Goal: Task Accomplishment & Management: Use online tool/utility

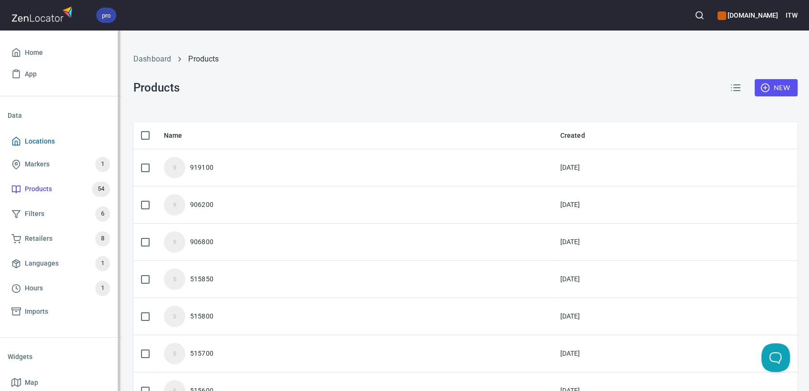
click at [50, 142] on span "Locations" at bounding box center [40, 141] width 30 height 12
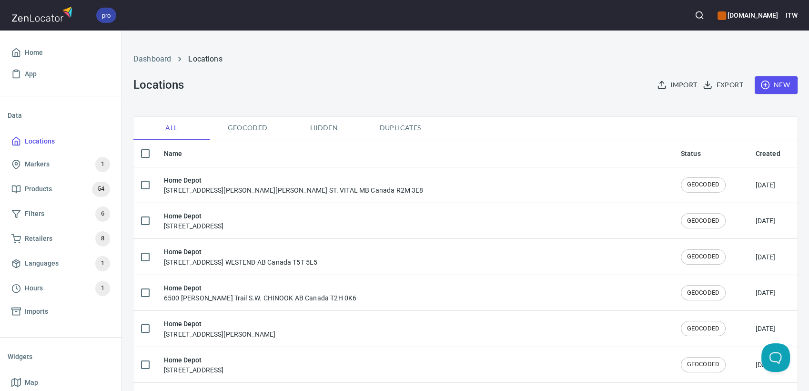
click at [146, 156] on input "checkbox" at bounding box center [145, 153] width 20 height 20
checkbox input "true"
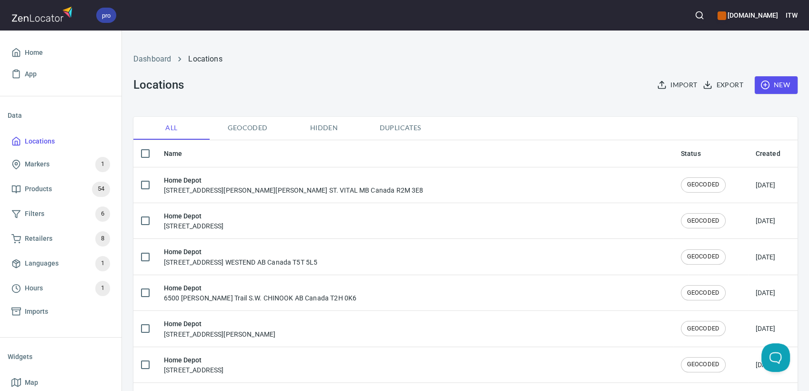
checkbox input "true"
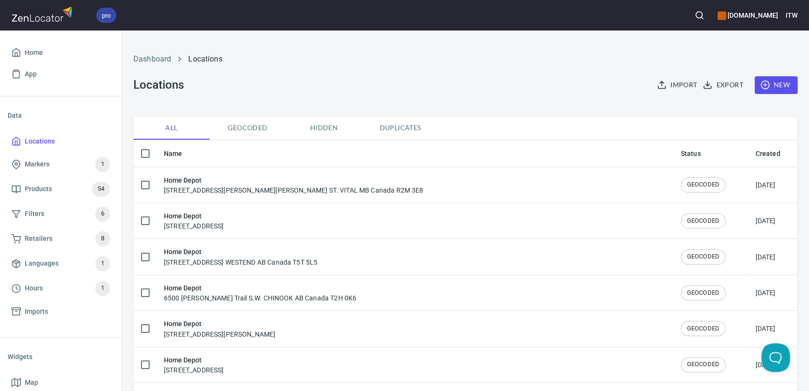
checkbox input "true"
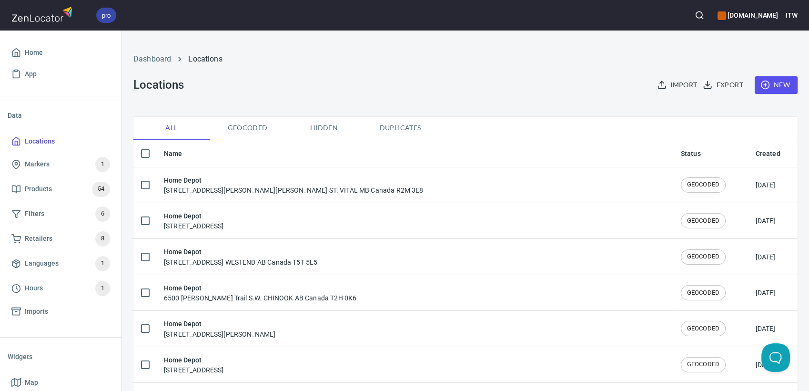
checkbox input "true"
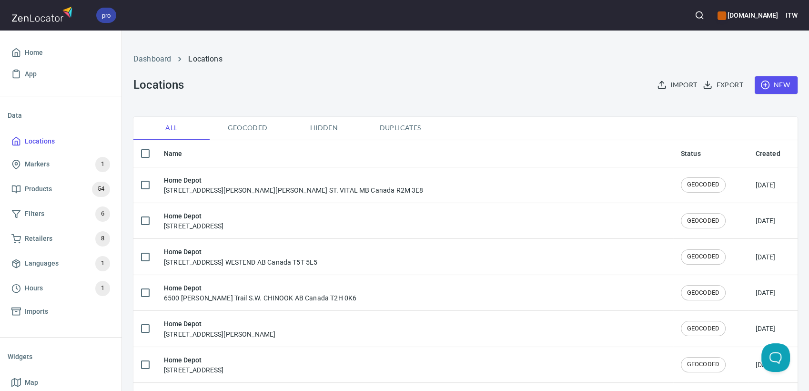
checkbox input "true"
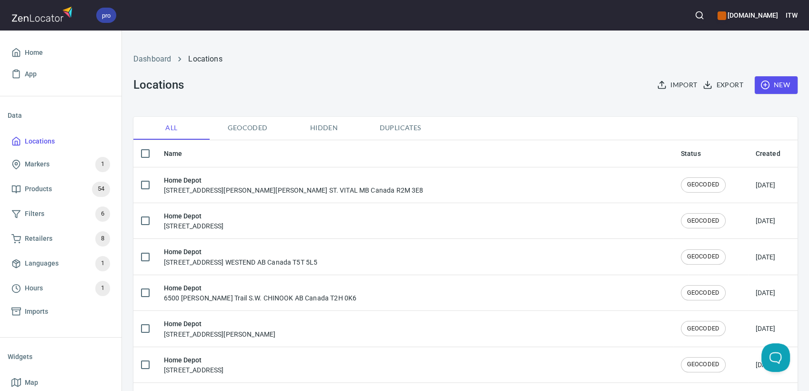
checkbox input "true"
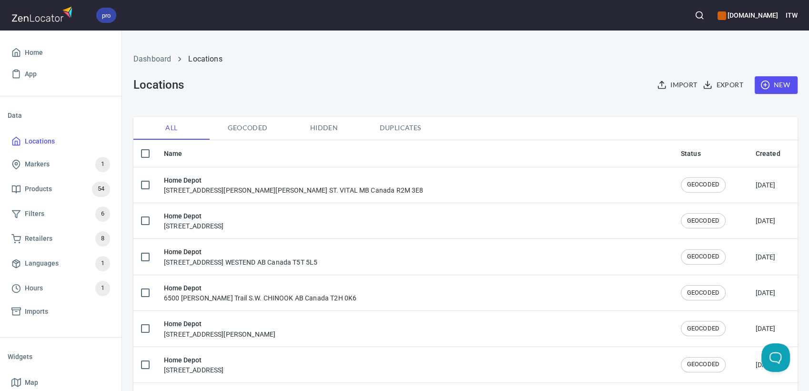
checkbox input "true"
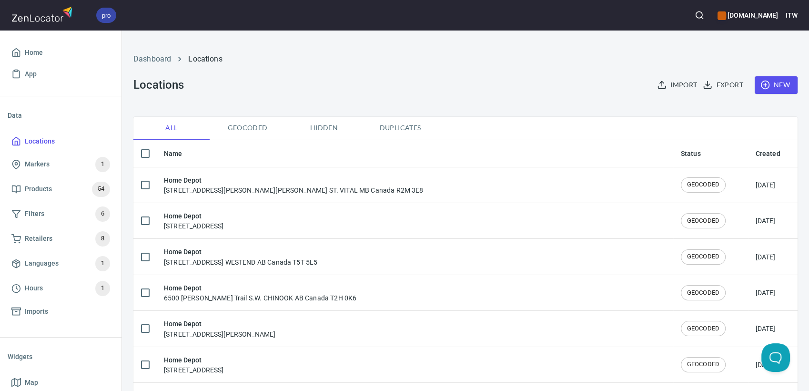
checkbox input "true"
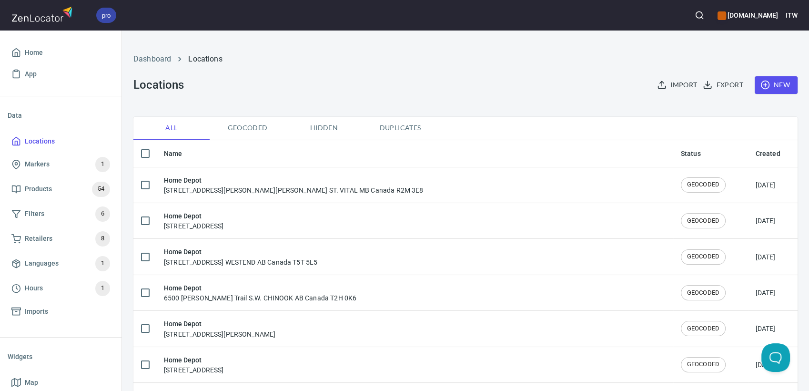
checkbox input "true"
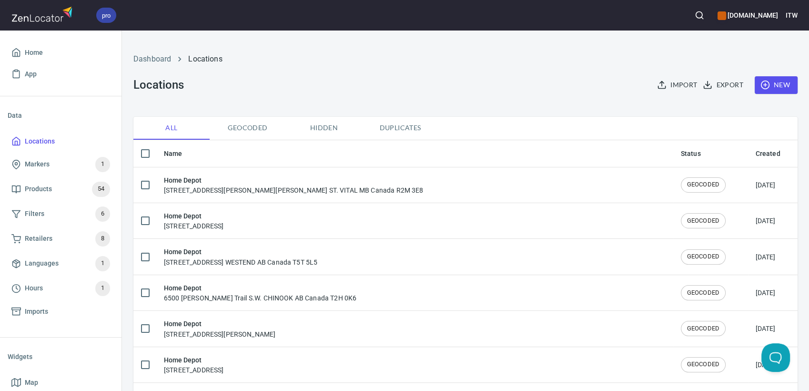
checkbox input "true"
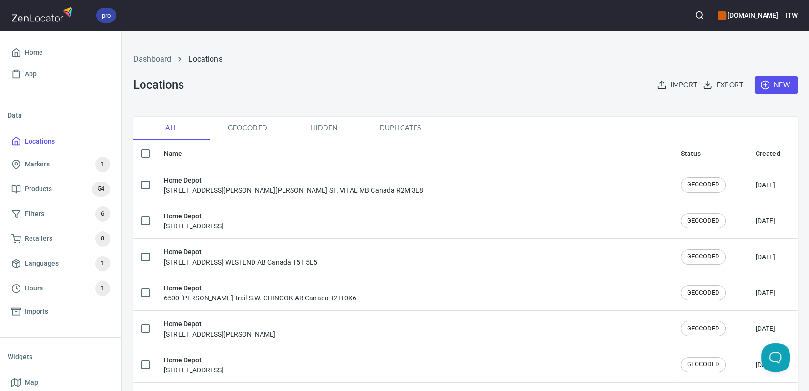
checkbox input "true"
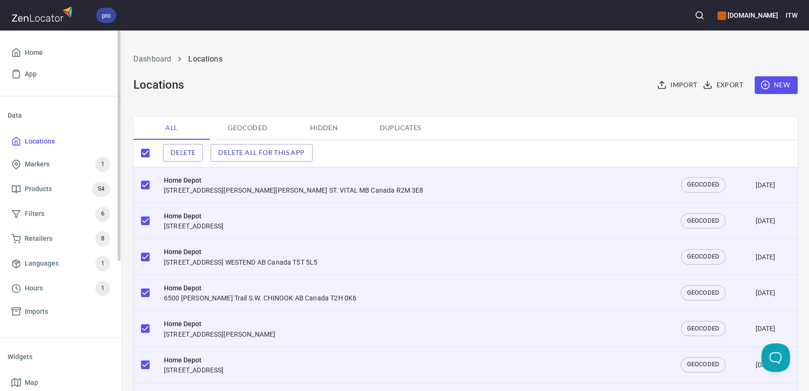
scroll to position [204, 0]
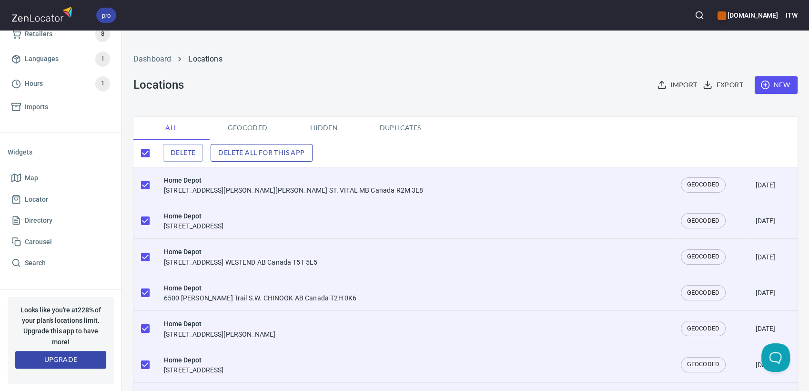
click at [254, 154] on span "Delete all for this app" at bounding box center [261, 153] width 86 height 12
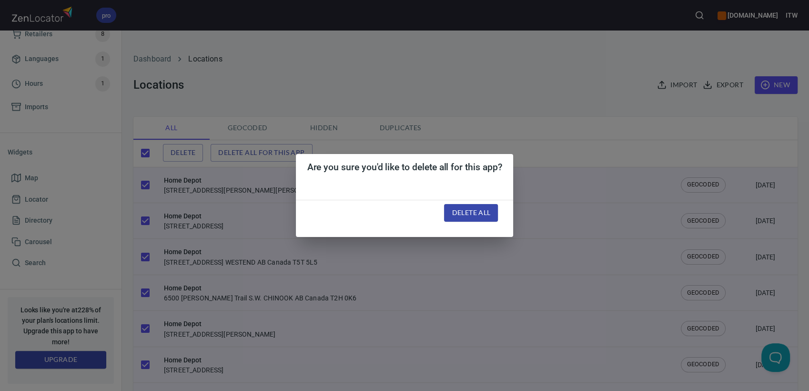
click at [480, 211] on span "Delete all" at bounding box center [471, 213] width 39 height 12
checkbox input "false"
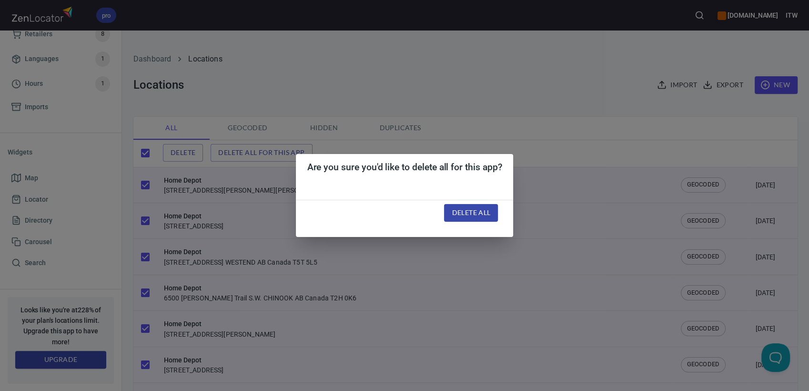
checkbox input "false"
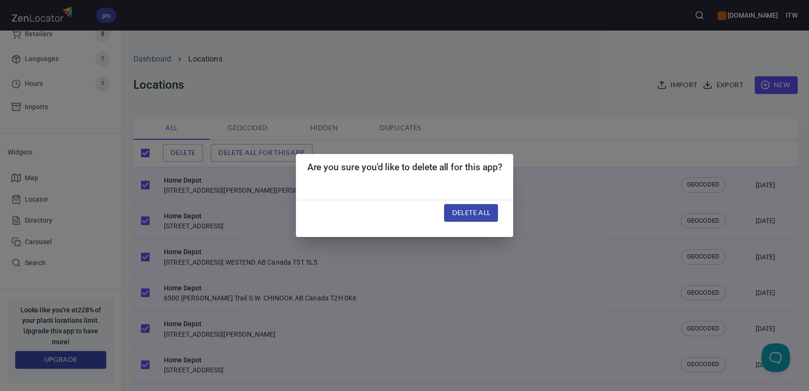
checkbox input "false"
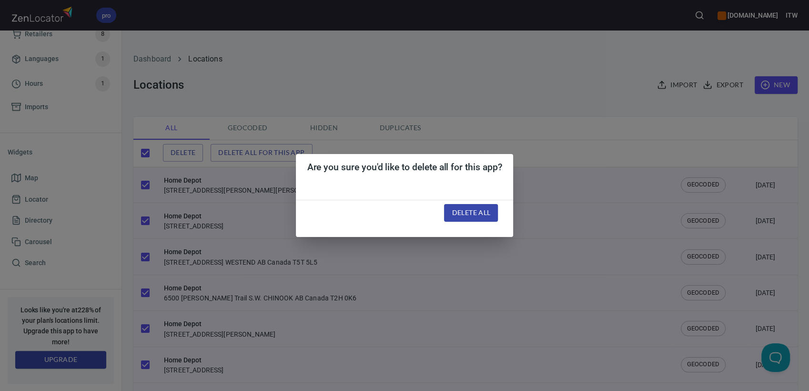
checkbox input "false"
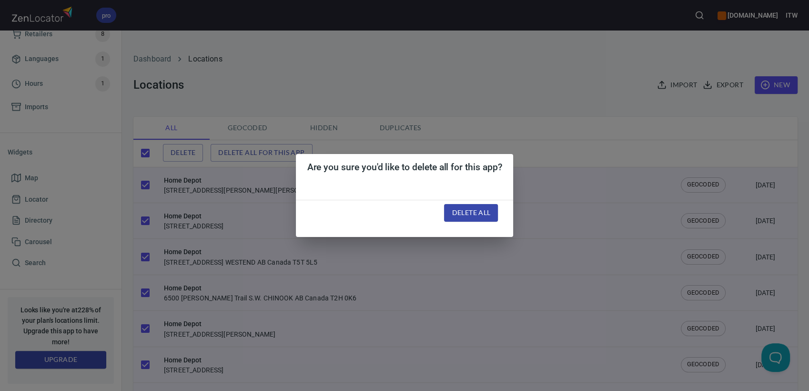
checkbox input "false"
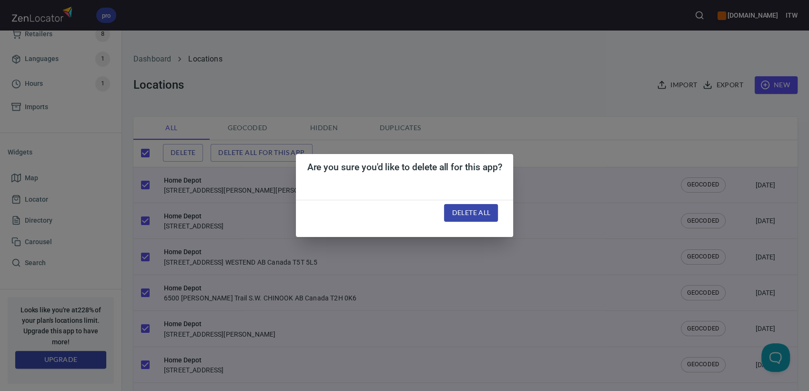
checkbox input "false"
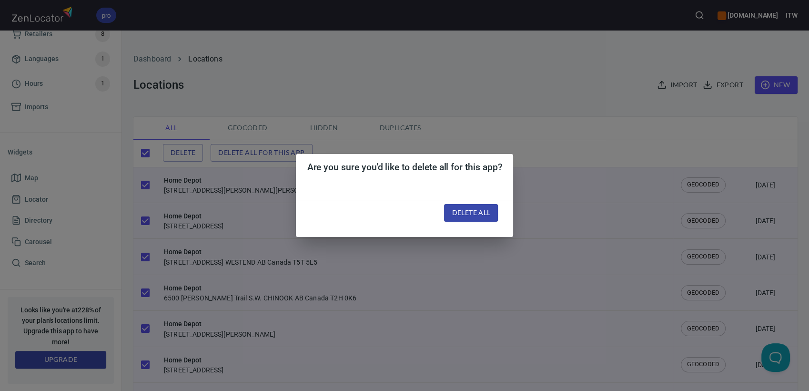
checkbox input "false"
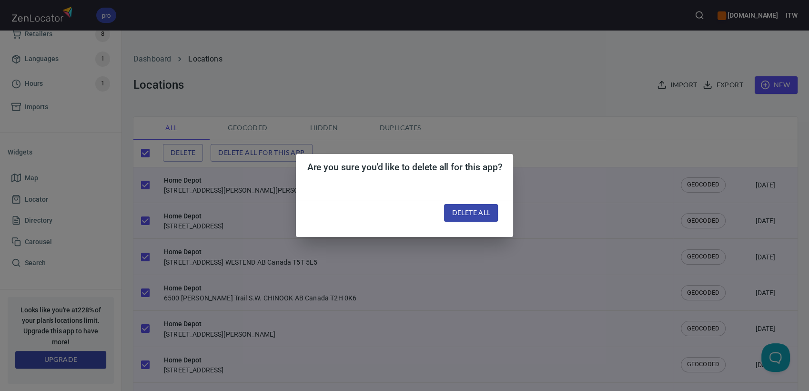
checkbox input "false"
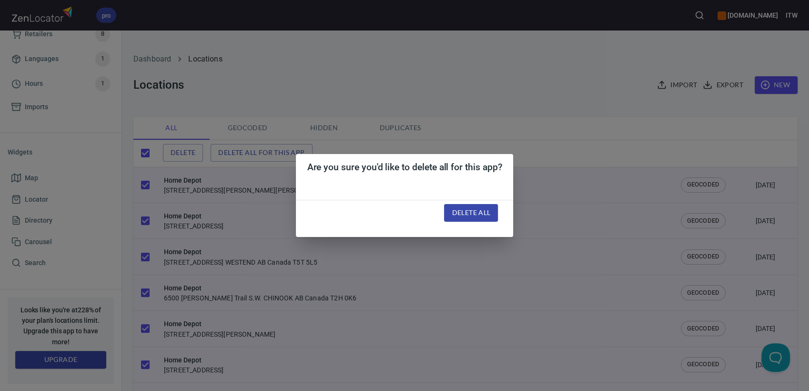
checkbox input "false"
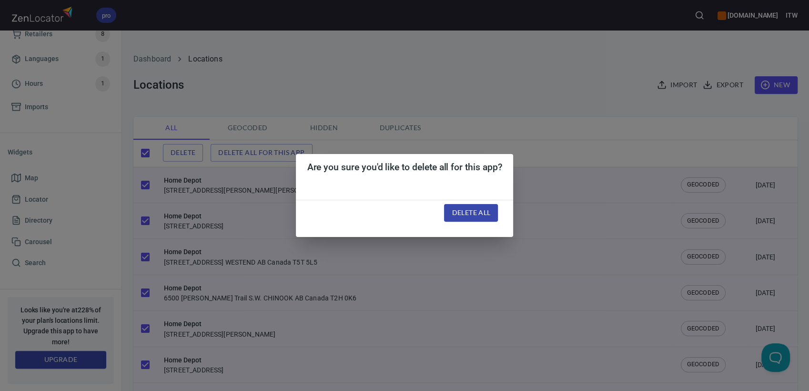
checkbox input "false"
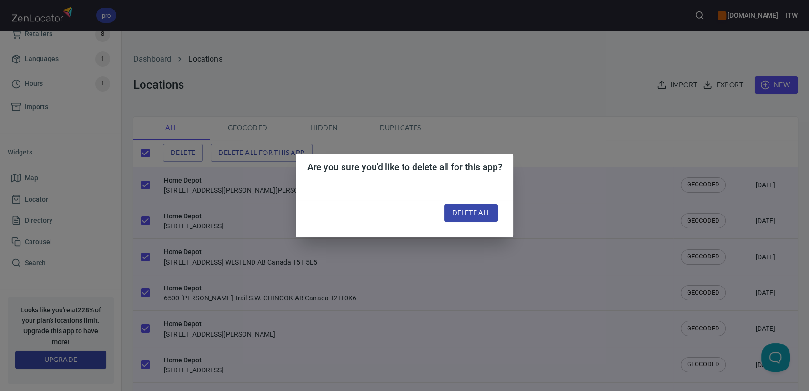
checkbox input "false"
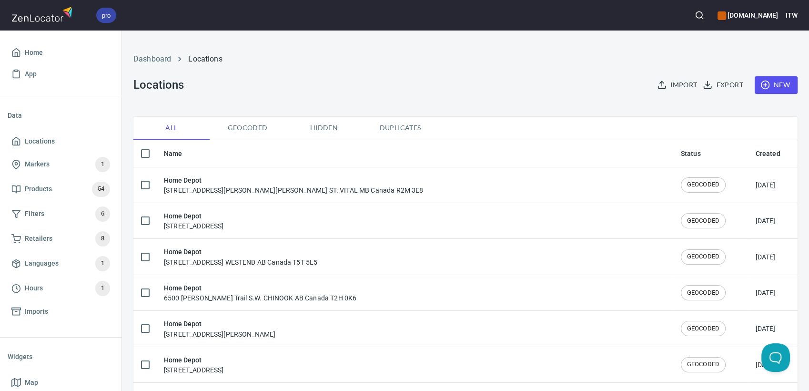
checkbox input "true"
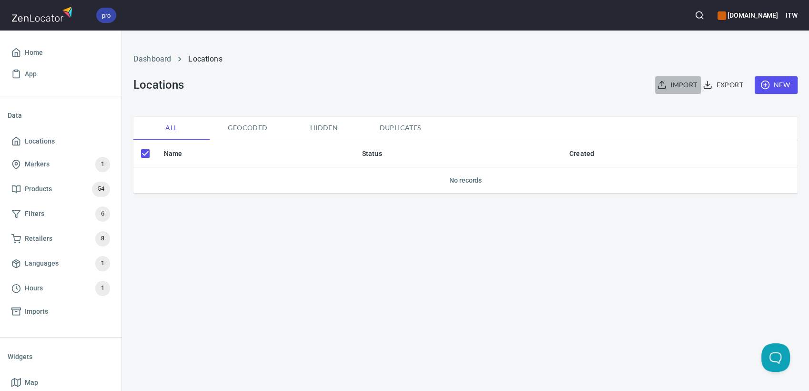
click at [675, 88] on span "Import" at bounding box center [678, 85] width 38 height 12
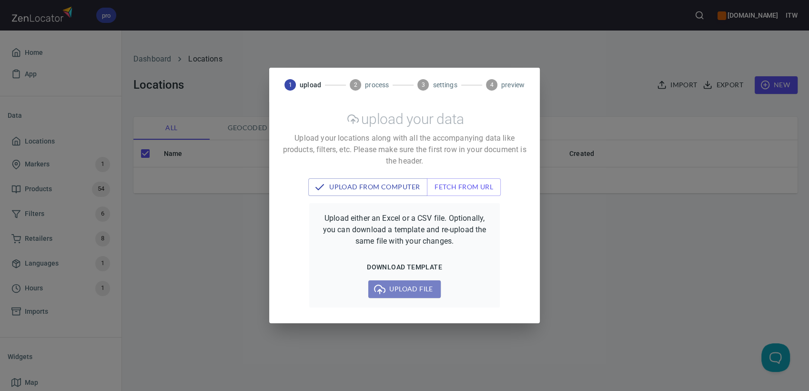
click at [412, 292] on span "Upload file" at bounding box center [404, 289] width 57 height 12
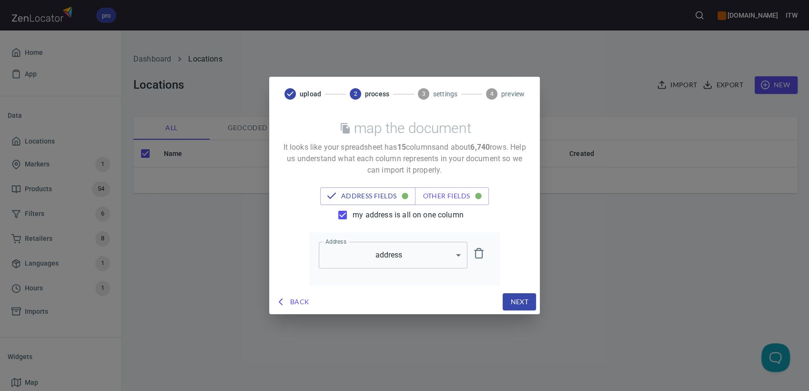
click at [366, 215] on span "my address is all on one column" at bounding box center [408, 214] width 111 height 11
click at [353, 215] on input "my address is all on one column" at bounding box center [343, 215] width 20 height 20
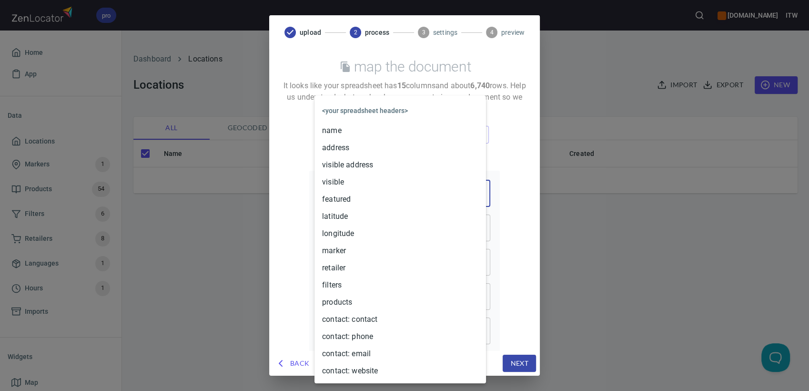
click at [460, 190] on body "pro [DOMAIN_NAME] ITW Home App Data Locations Markers 1 Products 54 Filters 6 R…" at bounding box center [404, 195] width 809 height 391
click at [367, 147] on li "address" at bounding box center [400, 147] width 172 height 17
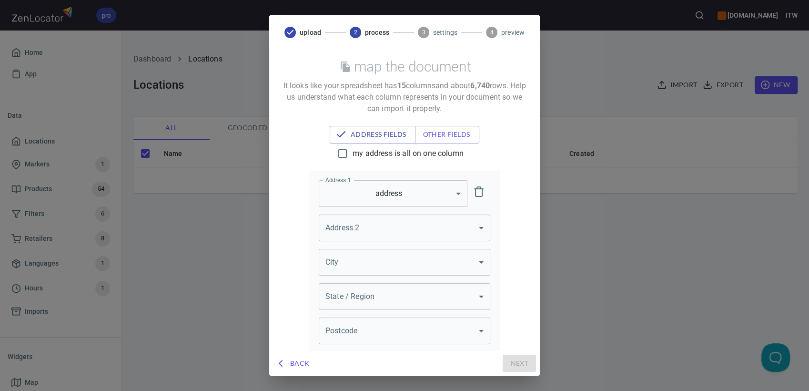
click at [398, 268] on body "pro [DOMAIN_NAME] ITW Home App Data Locations Markers 1 Products 54 Filters 6 R…" at bounding box center [404, 195] width 809 height 391
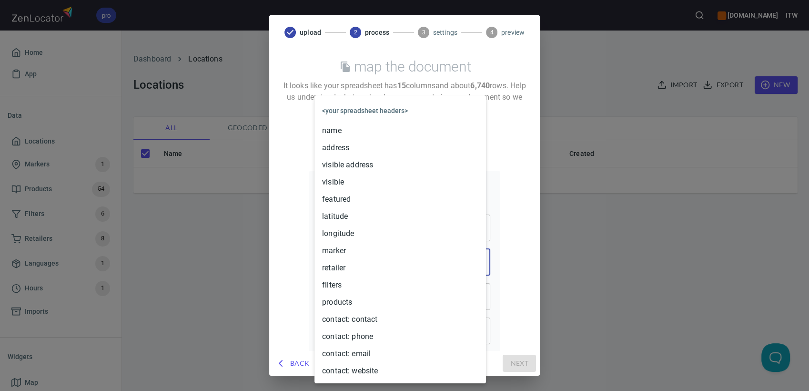
click at [535, 145] on div at bounding box center [404, 195] width 809 height 391
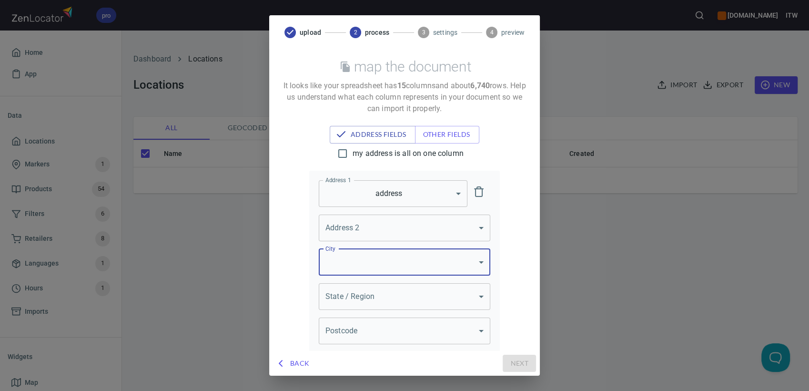
click at [345, 151] on input "my address is all on one column" at bounding box center [343, 153] width 20 height 20
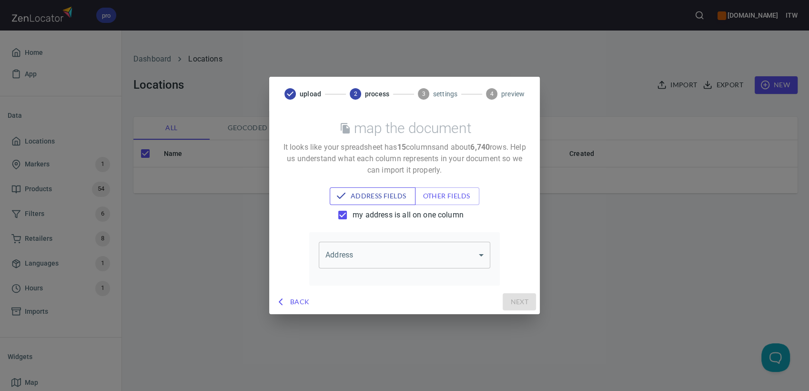
click at [384, 199] on span "address fields" at bounding box center [372, 196] width 71 height 12
click at [295, 302] on span "Back" at bounding box center [293, 302] width 33 height 12
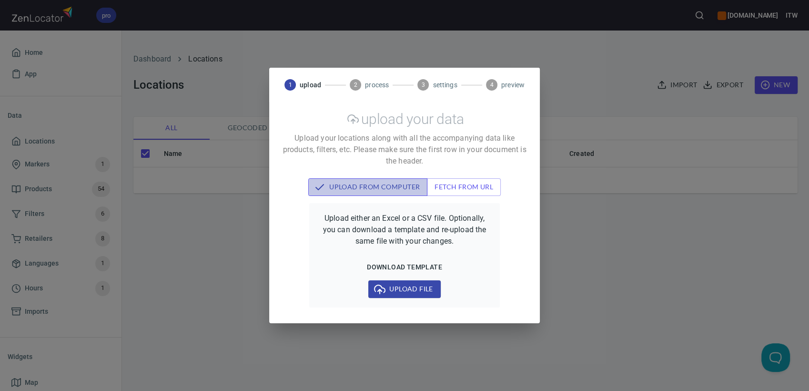
click at [376, 187] on span "upload from computer" at bounding box center [368, 187] width 104 height 12
click at [365, 86] on span "process" at bounding box center [377, 85] width 24 height 10
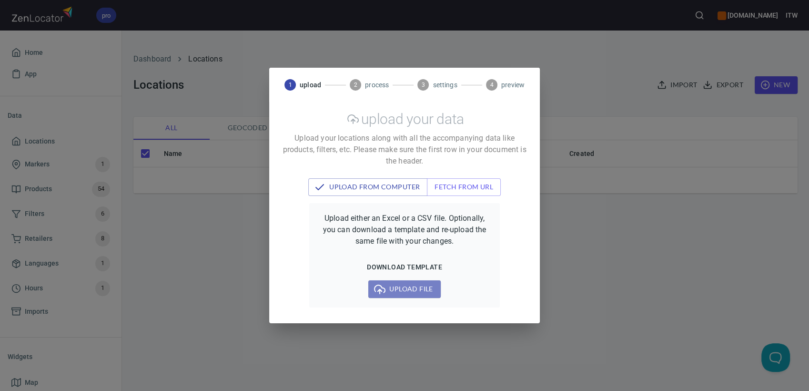
click at [400, 281] on button "Upload file" at bounding box center [404, 289] width 72 height 18
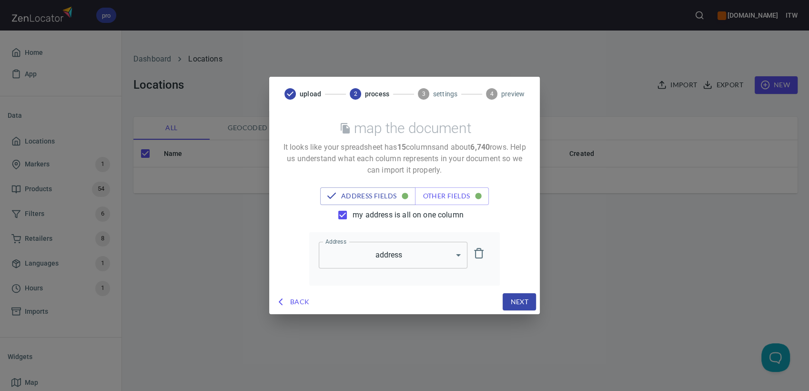
click at [515, 302] on span "Next" at bounding box center [519, 302] width 18 height 12
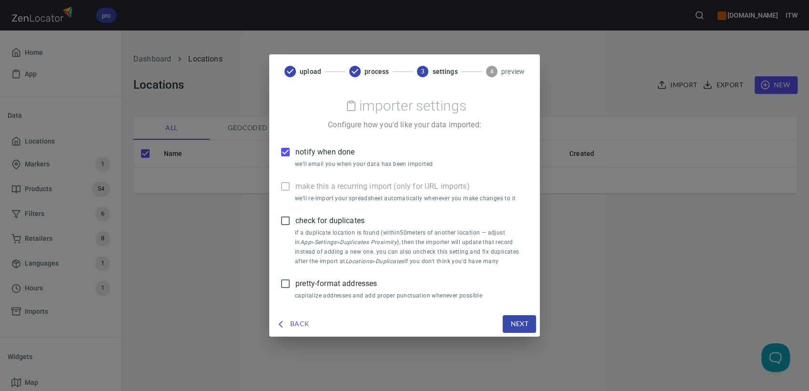
click at [325, 151] on span "notify when done" at bounding box center [324, 151] width 59 height 11
click at [295, 151] on input "notify when done" at bounding box center [285, 152] width 20 height 20
click at [340, 278] on span "pretty-format addresses" at bounding box center [335, 283] width 81 height 11
click at [295, 277] on input "pretty-format addresses" at bounding box center [285, 283] width 20 height 20
click at [530, 324] on button "Next" at bounding box center [519, 324] width 33 height 18
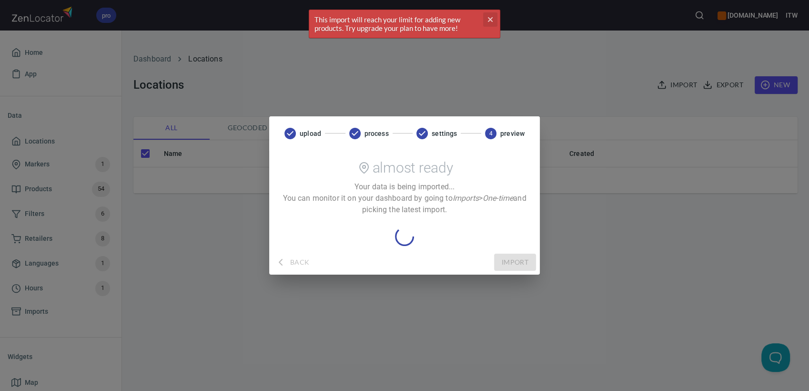
click at [493, 16] on icon "cross" at bounding box center [490, 20] width 8 height 8
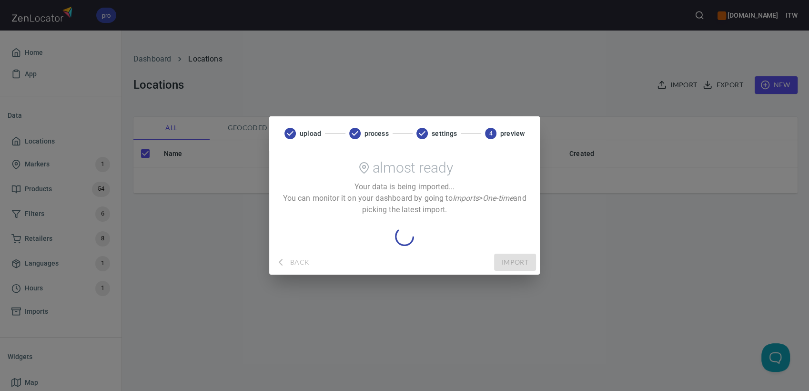
click at [220, 267] on div "upload process settings 4 preview almost ready Your data is being imported... Y…" at bounding box center [404, 195] width 809 height 391
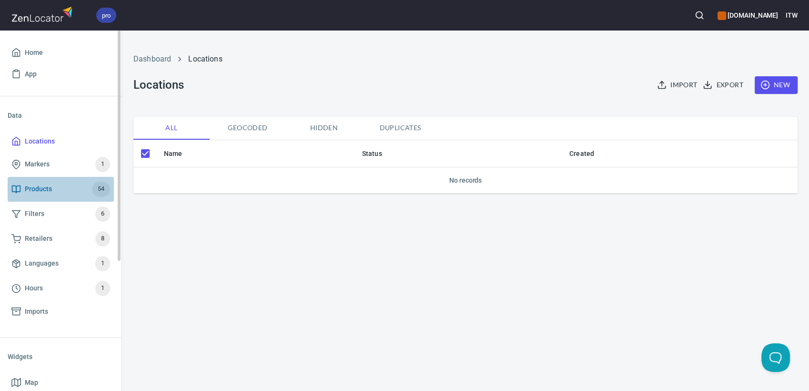
click at [55, 190] on span "Products 54" at bounding box center [60, 189] width 99 height 15
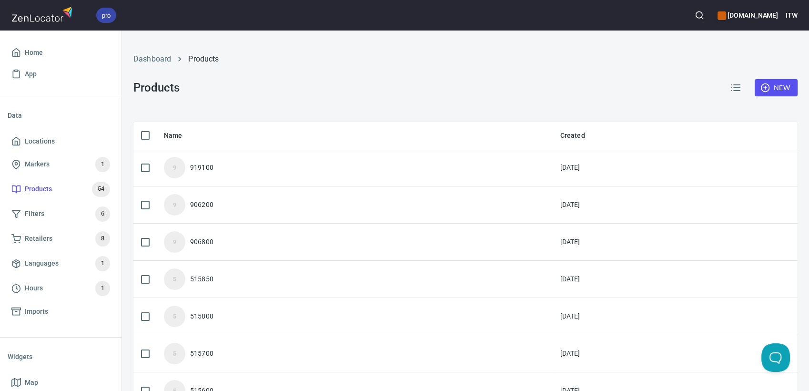
click at [553, 136] on th "Created" at bounding box center [675, 135] width 245 height 27
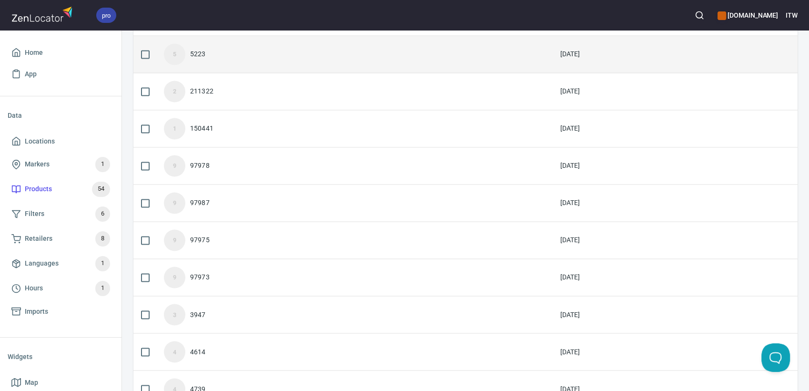
scroll to position [1612, 0]
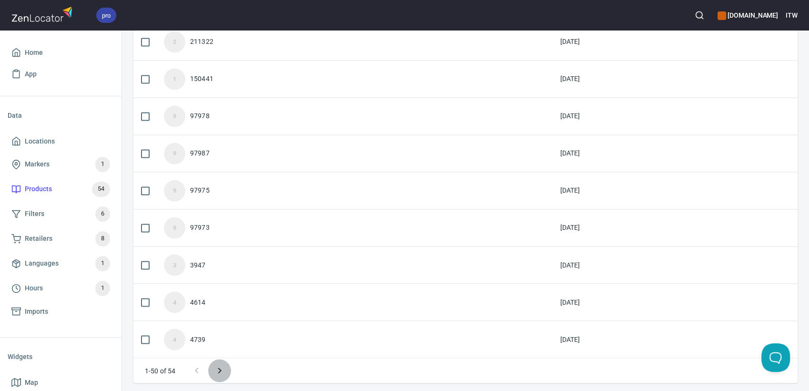
click at [223, 370] on icon "Next page" at bounding box center [219, 369] width 11 height 11
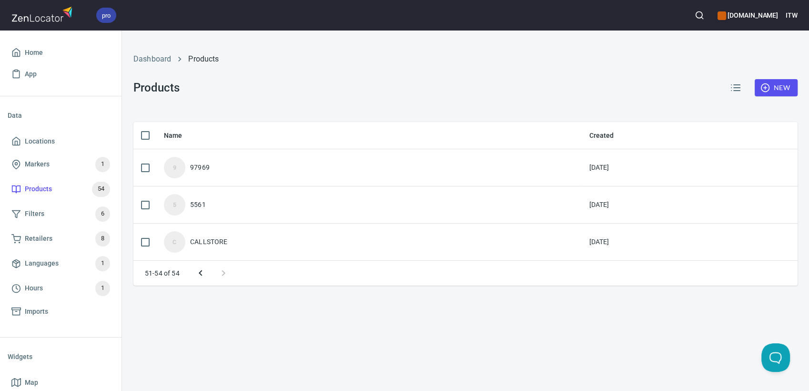
click at [199, 272] on icon "Previous page" at bounding box center [200, 273] width 3 height 6
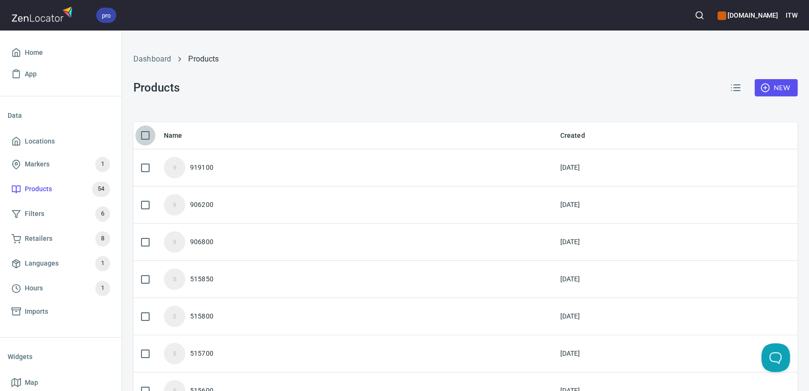
click at [144, 135] on input "checkbox" at bounding box center [145, 135] width 20 height 20
checkbox input "true"
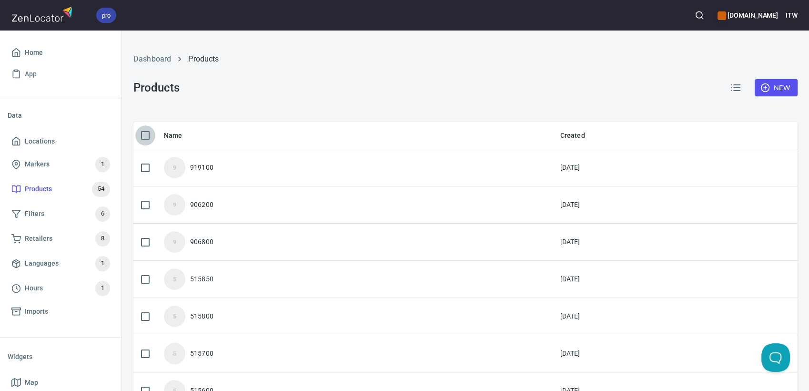
checkbox input "true"
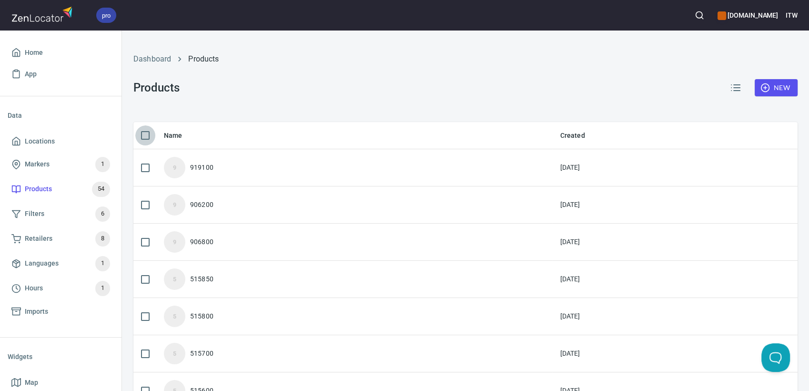
checkbox input "true"
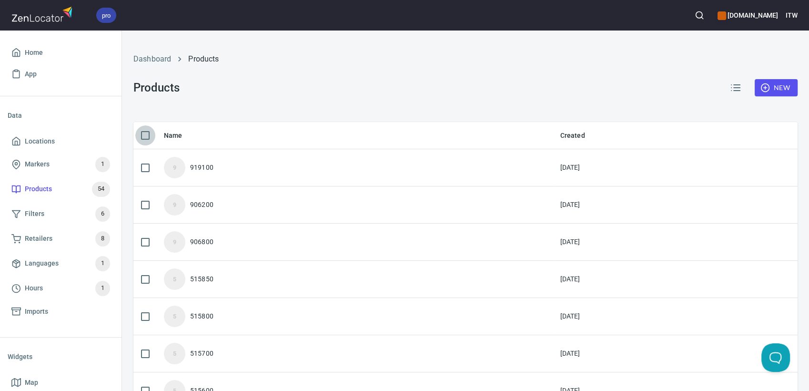
checkbox input "true"
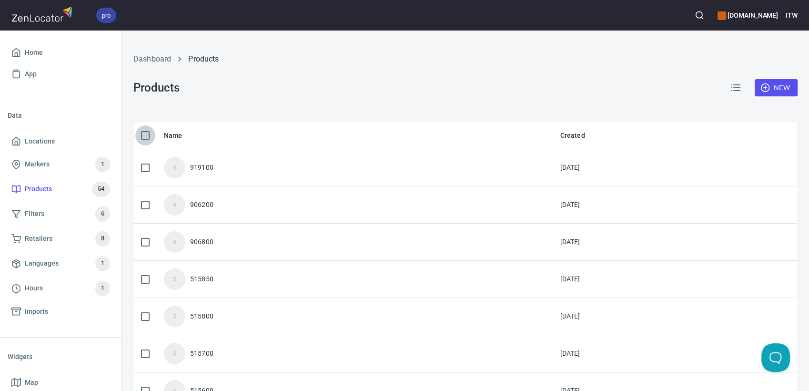
checkbox input "true"
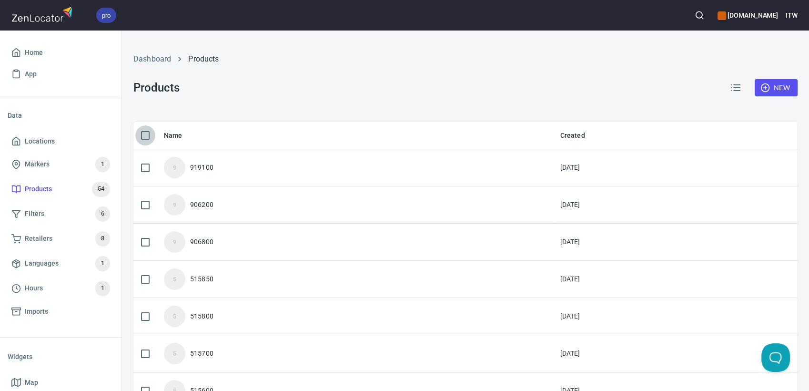
checkbox input "true"
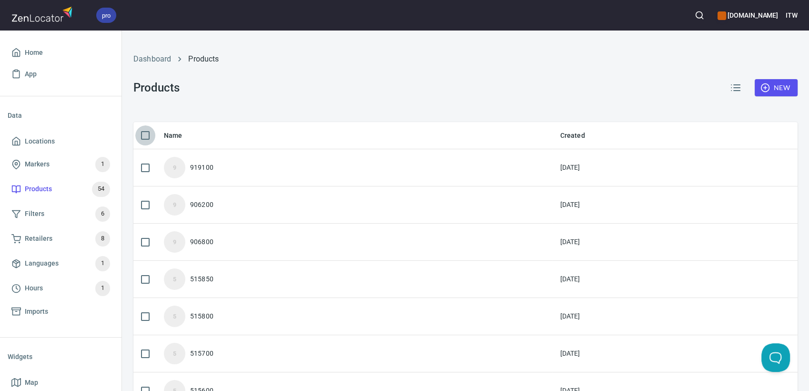
checkbox input "true"
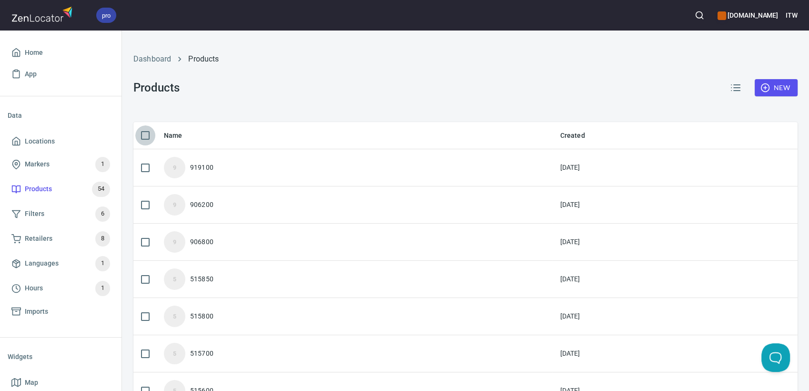
checkbox input "true"
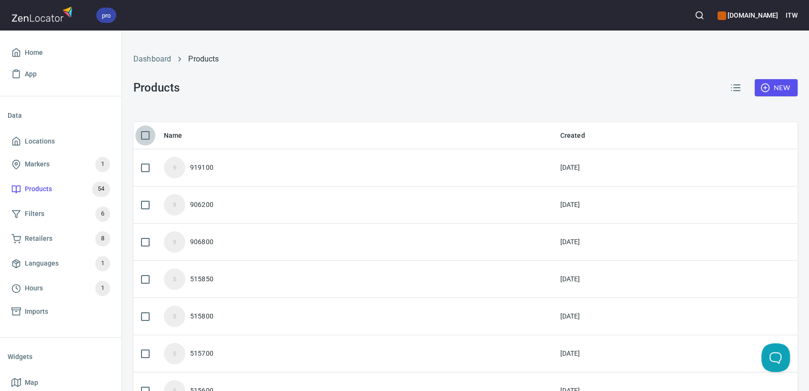
checkbox input "true"
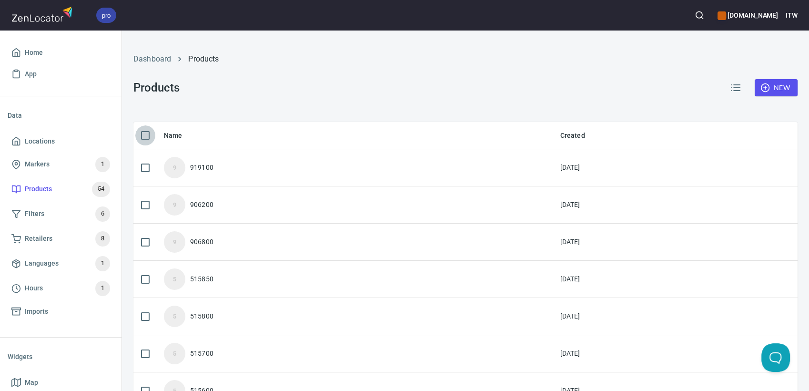
checkbox input "true"
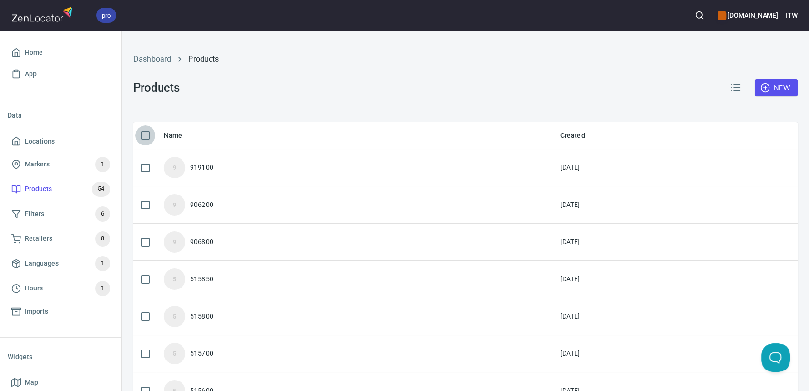
checkbox input "true"
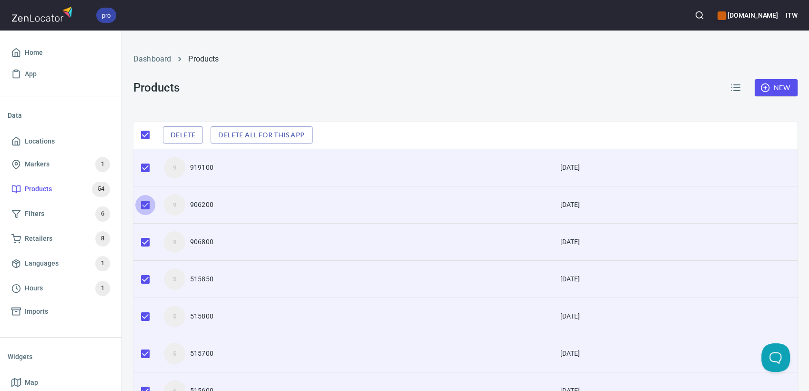
click at [145, 204] on input "checkbox" at bounding box center [145, 205] width 20 height 20
checkbox input "false"
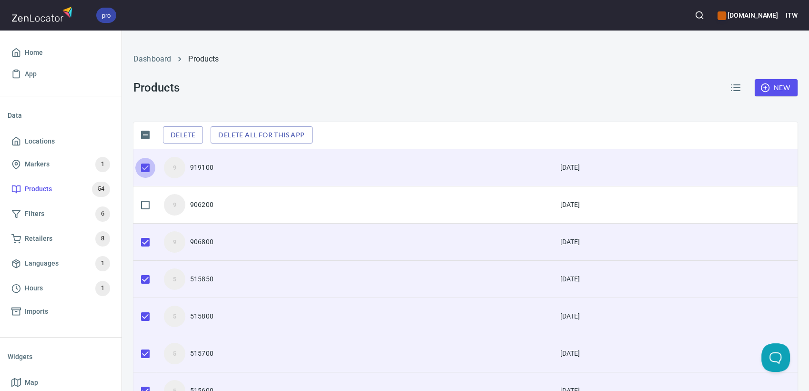
click at [146, 168] on input "checkbox" at bounding box center [145, 168] width 20 height 20
checkbox input "false"
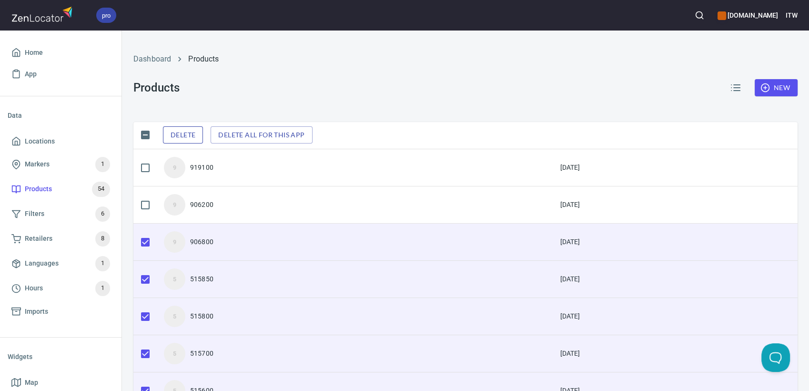
click at [185, 137] on span "Delete" at bounding box center [183, 135] width 25 height 12
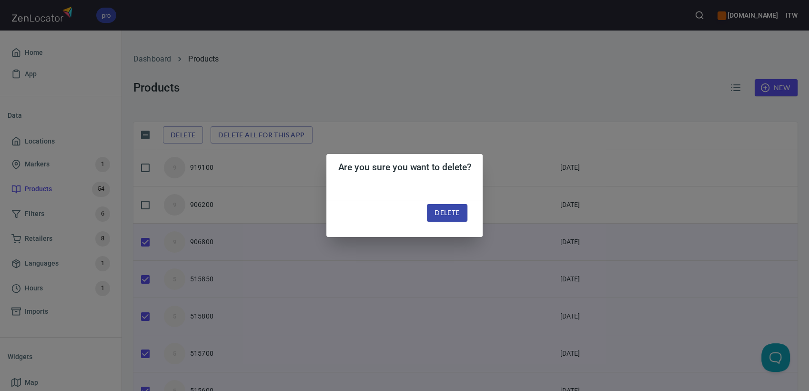
click at [455, 212] on span "Delete" at bounding box center [446, 213] width 25 height 12
checkbox input "false"
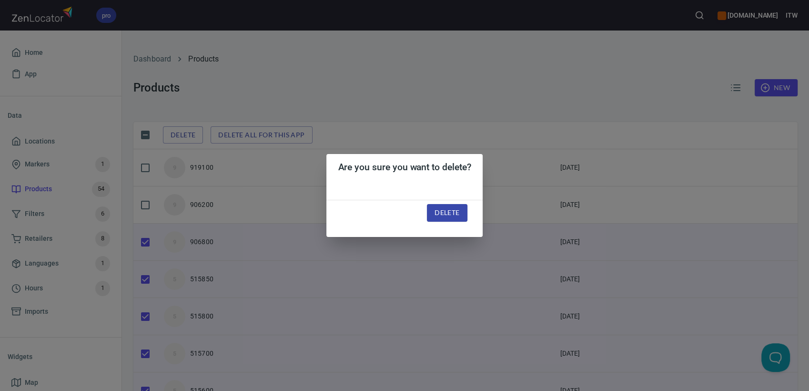
checkbox input "false"
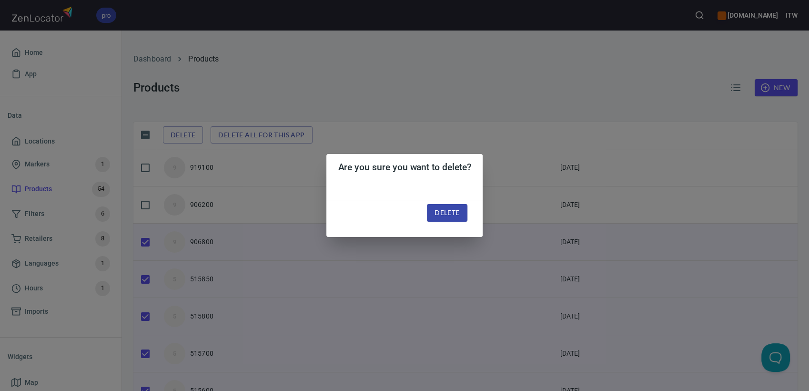
checkbox input "false"
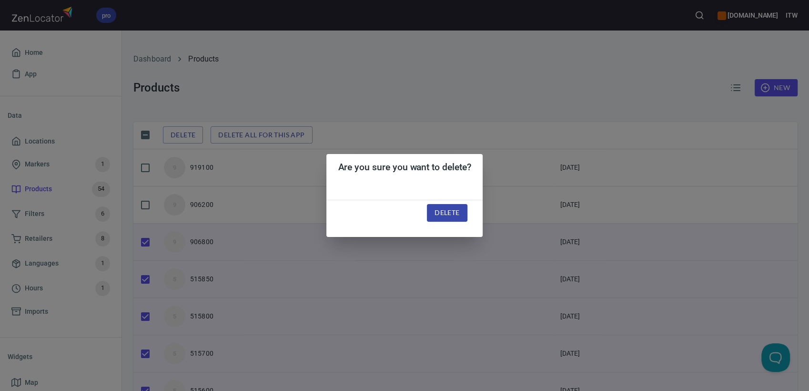
checkbox input "false"
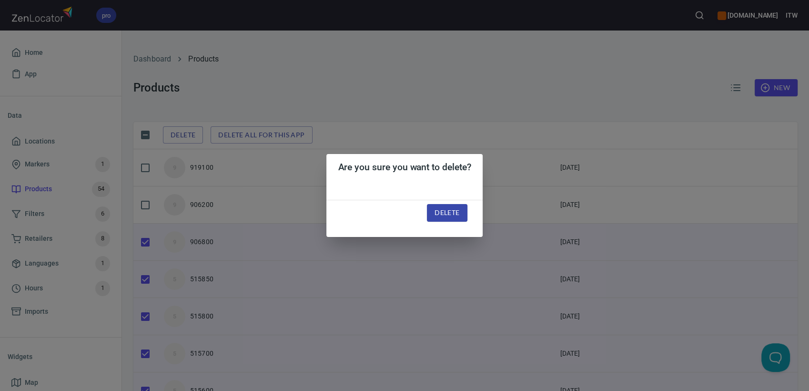
checkbox input "false"
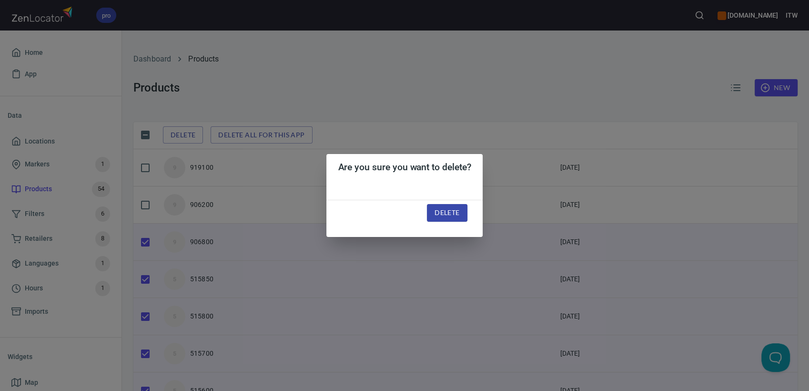
checkbox input "false"
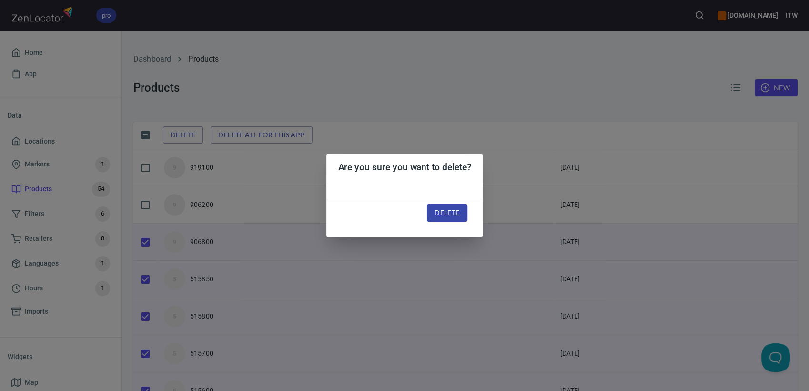
checkbox input "false"
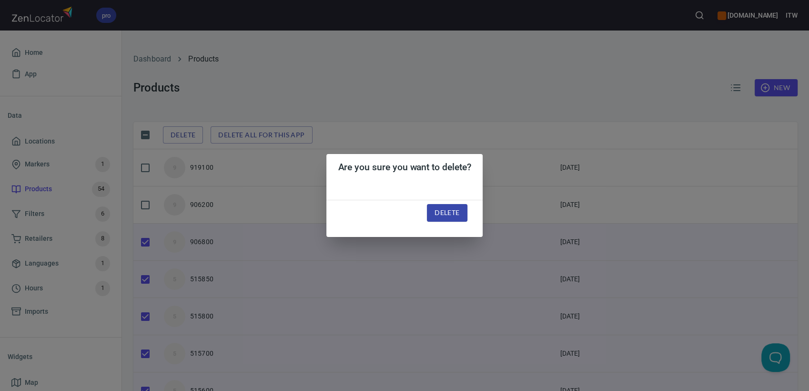
checkbox input "false"
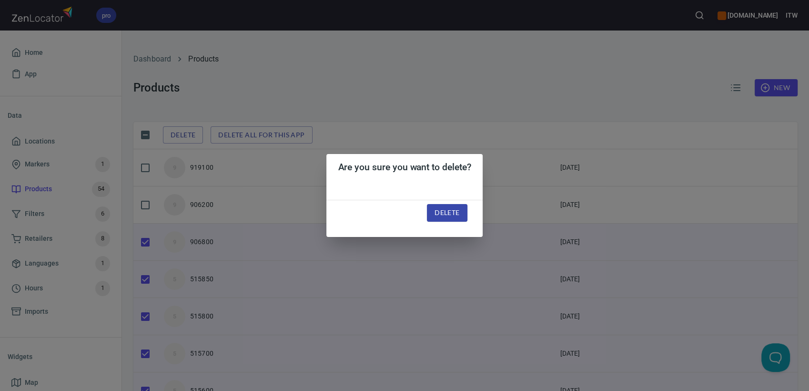
checkbox input "false"
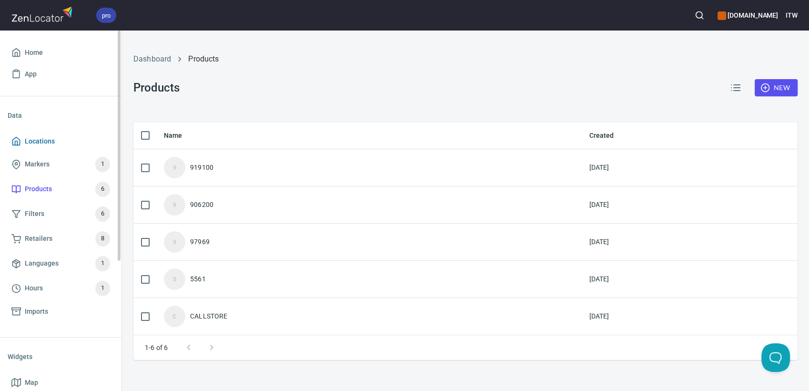
click at [37, 138] on span "Locations" at bounding box center [40, 141] width 30 height 12
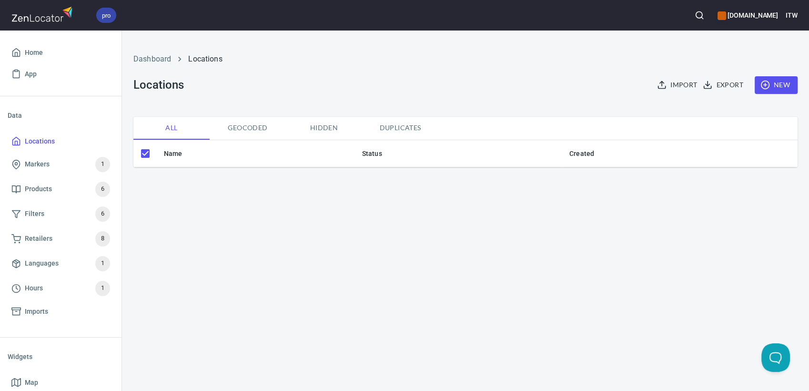
click at [683, 84] on span "Import" at bounding box center [678, 85] width 38 height 12
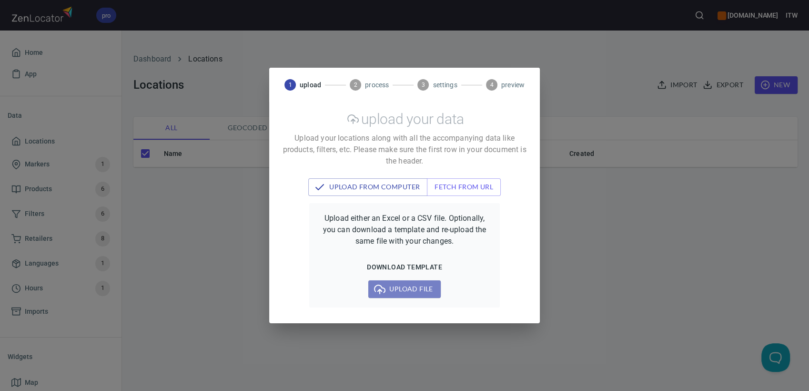
click at [396, 293] on span "Upload file" at bounding box center [404, 289] width 57 height 12
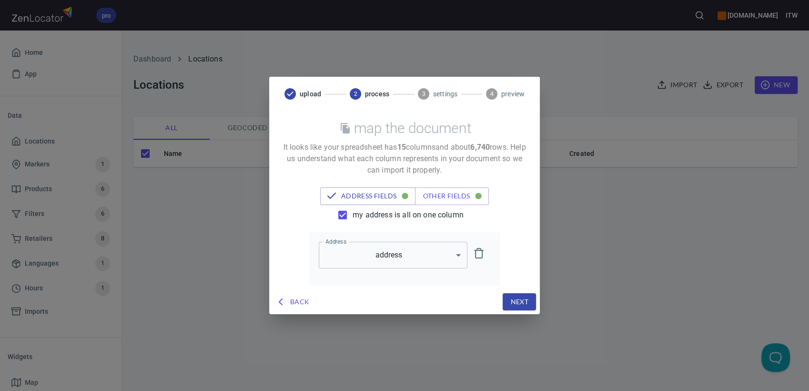
click at [522, 302] on span "Next" at bounding box center [519, 302] width 18 height 12
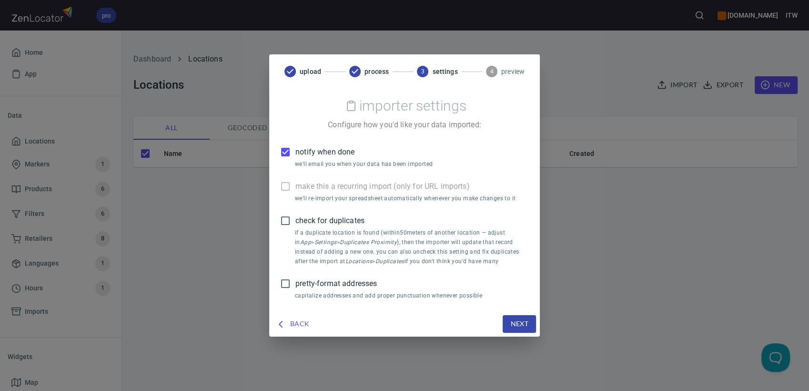
click at [321, 151] on span "notify when done" at bounding box center [324, 151] width 59 height 11
click at [295, 151] on input "notify when done" at bounding box center [285, 152] width 20 height 20
click at [319, 285] on span "pretty-format addresses" at bounding box center [335, 283] width 81 height 11
click at [295, 285] on input "pretty-format addresses" at bounding box center [285, 283] width 20 height 20
click at [517, 327] on span "Next" at bounding box center [519, 324] width 18 height 12
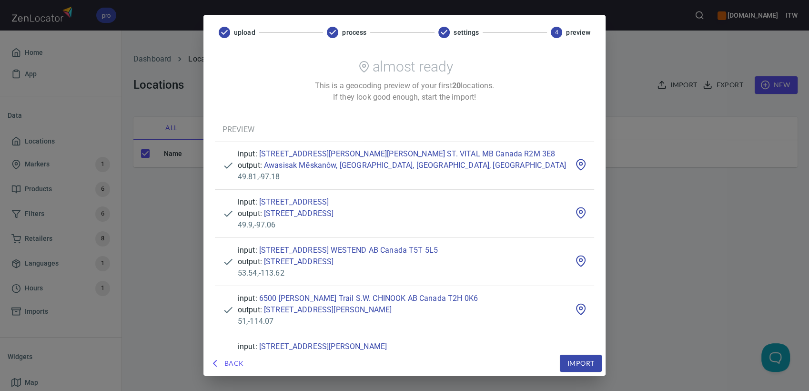
click at [560, 363] on button "Import" at bounding box center [581, 363] width 42 height 18
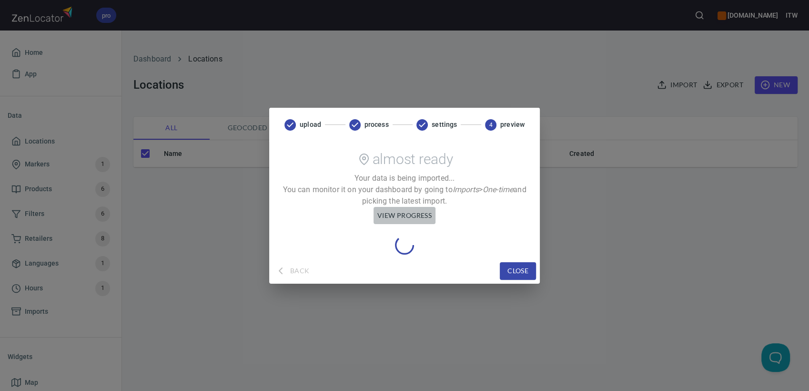
click at [396, 217] on span "view progress" at bounding box center [404, 216] width 54 height 12
